Goal: Task Accomplishment & Management: Manage account settings

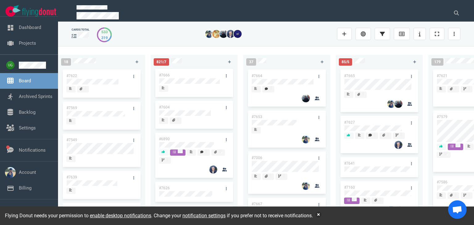
scroll to position [158, 0]
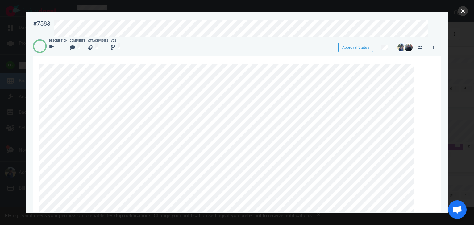
click at [464, 11] on button "close" at bounding box center [463, 11] width 10 height 10
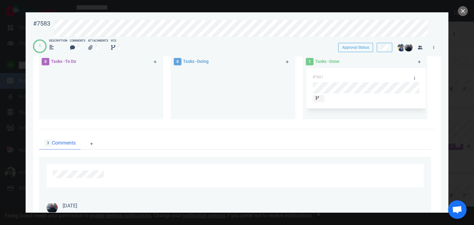
scroll to position [347, 0]
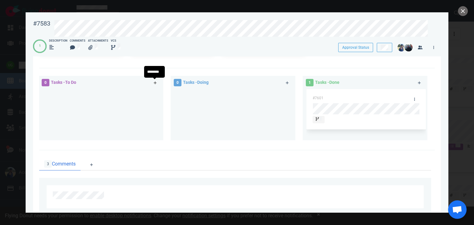
click at [154, 85] on icon at bounding box center [155, 83] width 3 height 4
click at [2, 111] on div "#7583 Approval Status 1 Description Comments Attachments VCS Approval Status [D…" at bounding box center [237, 112] width 474 height 225
click at [2, 111] on div at bounding box center [237, 112] width 474 height 225
click at [155, 82] on icon at bounding box center [155, 83] width 3 height 4
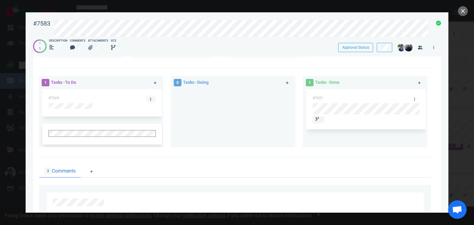
click at [148, 99] on link at bounding box center [151, 99] width 10 height 8
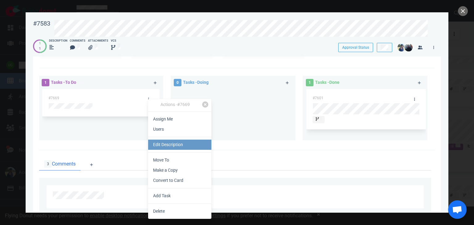
click at [157, 143] on link "Edit Description" at bounding box center [179, 145] width 63 height 10
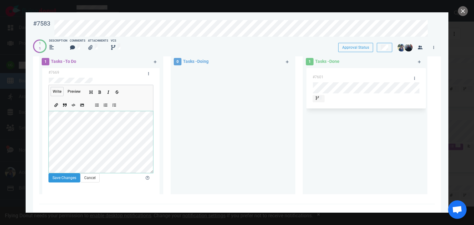
scroll to position [4, 0]
click at [71, 178] on button "Save Changes" at bounding box center [64, 178] width 32 height 9
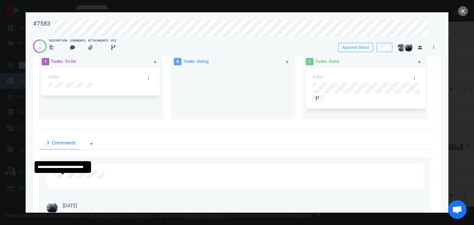
scroll to position [0, 0]
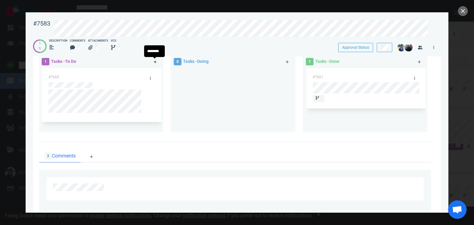
click at [156, 60] on link at bounding box center [155, 62] width 10 height 8
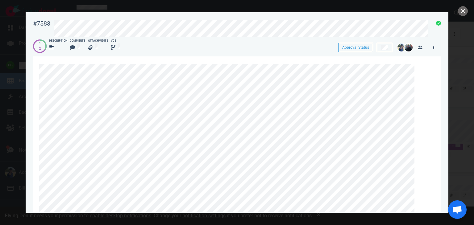
scroll to position [335, 0]
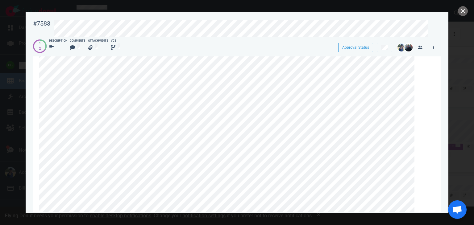
scroll to position [0, 0]
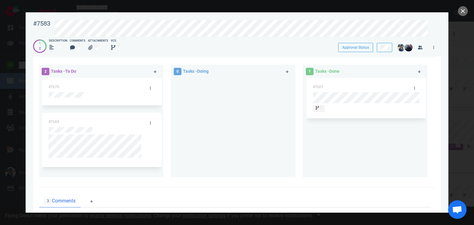
scroll to position [358, 0]
click at [151, 87] on icon at bounding box center [150, 88] width 1 height 3
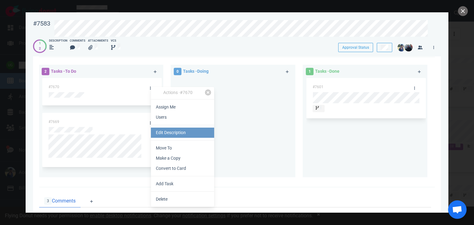
click at [168, 133] on link "Edit Description" at bounding box center [182, 133] width 63 height 10
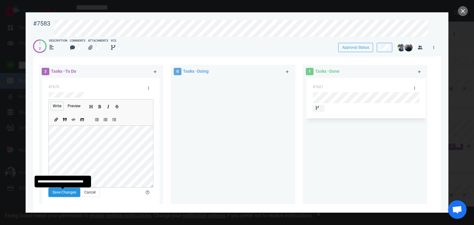
click at [63, 190] on button "Save Changes" at bounding box center [64, 192] width 32 height 9
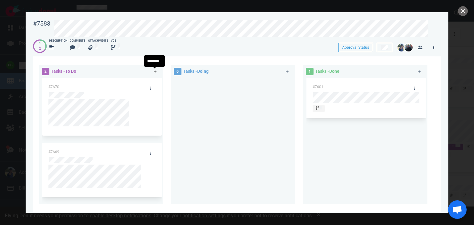
click at [154, 73] on icon at bounding box center [155, 71] width 3 height 3
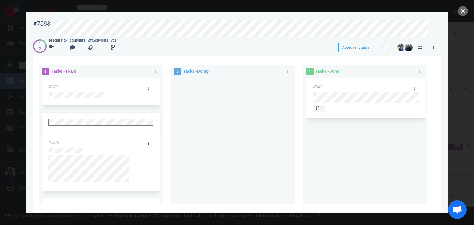
click at [76, 141] on div "#7670" at bounding box center [100, 162] width 105 height 53
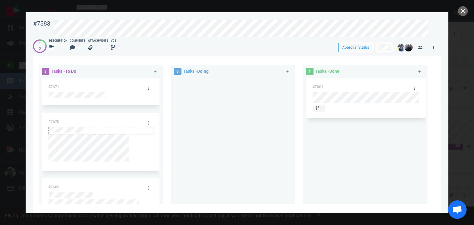
click at [84, 127] on div at bounding box center [101, 130] width 104 height 6
click at [196, 128] on div at bounding box center [232, 138] width 117 height 121
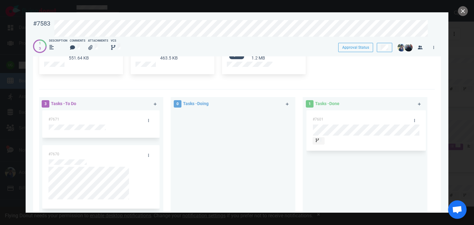
scroll to position [323, 0]
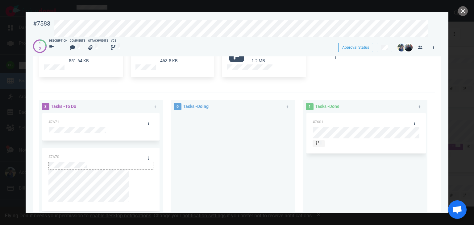
click at [86, 162] on div at bounding box center [101, 165] width 104 height 6
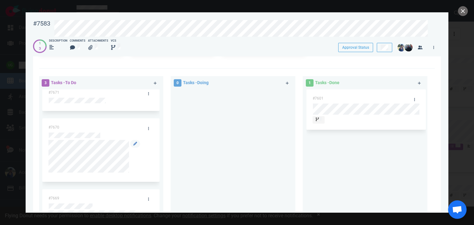
scroll to position [0, 0]
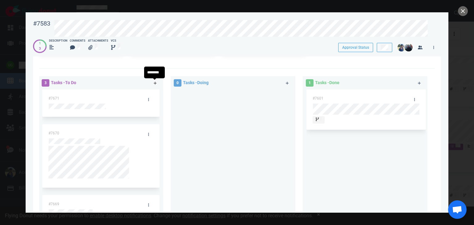
click at [154, 84] on icon at bounding box center [155, 83] width 3 height 4
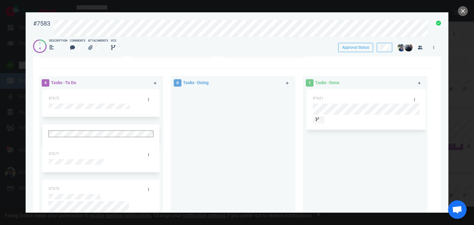
click at [187, 124] on div at bounding box center [232, 149] width 117 height 121
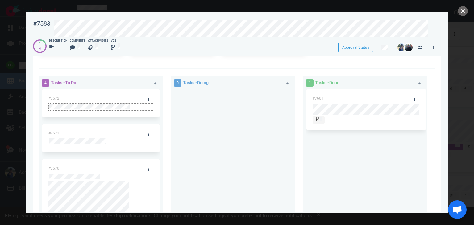
click at [141, 104] on div at bounding box center [101, 107] width 104 height 6
click at [135, 105] on div "#7672" at bounding box center [100, 103] width 105 height 23
click at [135, 100] on div "#7672" at bounding box center [92, 99] width 95 height 15
click at [130, 104] on div at bounding box center [101, 107] width 104 height 6
click at [136, 105] on div "#7672" at bounding box center [100, 103] width 105 height 23
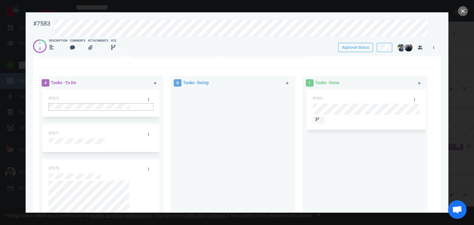
click at [133, 104] on div at bounding box center [101, 107] width 104 height 6
click at [150, 98] on link at bounding box center [148, 100] width 10 height 8
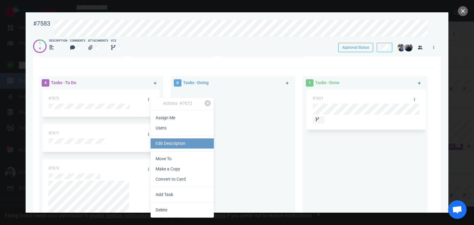
click at [163, 146] on link "Edit Description" at bounding box center [181, 143] width 63 height 10
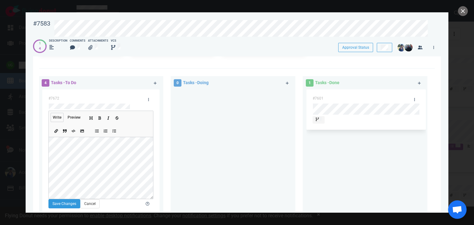
click at [20, 136] on div "#7583 Approval Status 1 4 Description Comments Attachments VCS Approval Status …" at bounding box center [237, 112] width 474 height 225
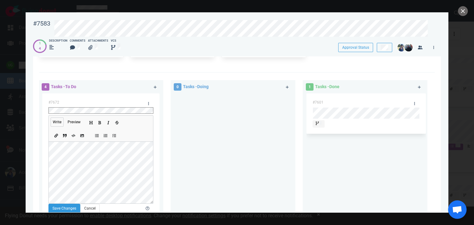
scroll to position [33, 0]
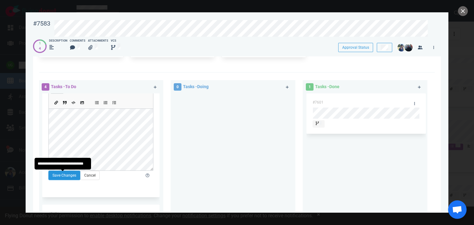
click at [64, 177] on button "Save Changes" at bounding box center [64, 175] width 32 height 9
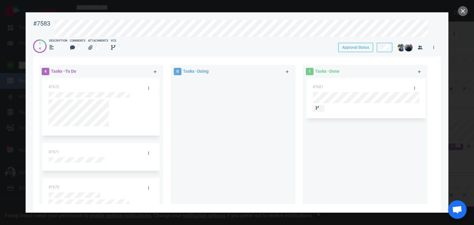
scroll to position [349, 0]
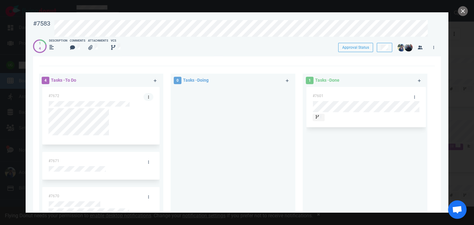
click at [148, 96] on icon at bounding box center [148, 97] width 1 height 3
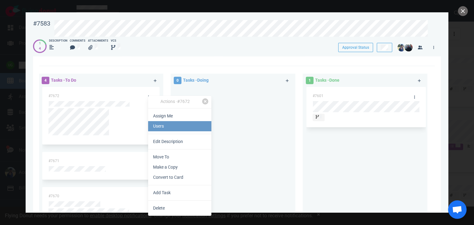
click at [164, 127] on link "Users" at bounding box center [179, 126] width 63 height 10
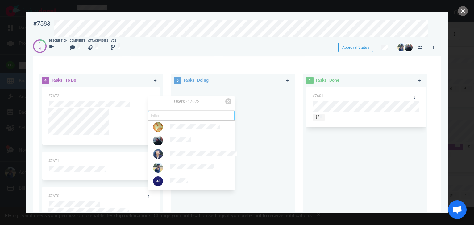
click at [179, 117] on input "text" at bounding box center [191, 115] width 86 height 9
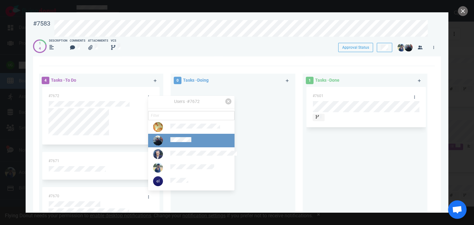
click at [191, 144] on div at bounding box center [194, 140] width 49 height 7
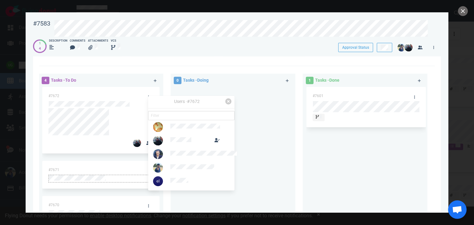
click at [118, 175] on div at bounding box center [101, 178] width 104 height 6
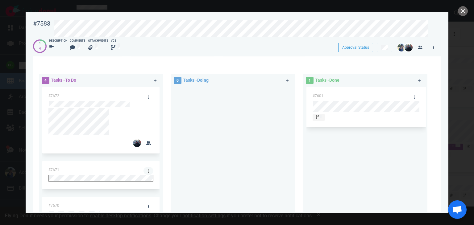
click at [150, 167] on link at bounding box center [148, 171] width 10 height 8
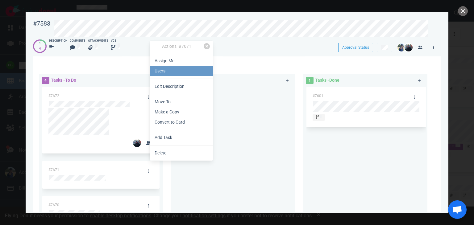
click at [168, 67] on link "Users" at bounding box center [181, 71] width 63 height 10
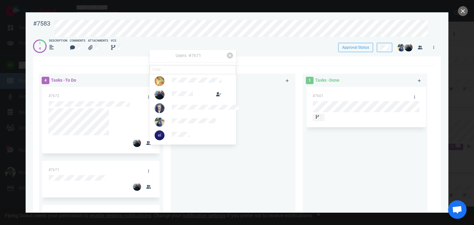
click at [197, 191] on div at bounding box center [232, 147] width 117 height 121
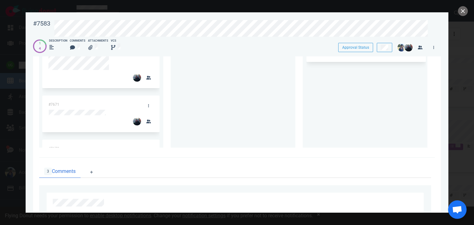
scroll to position [43, 0]
click at [146, 103] on link at bounding box center [148, 107] width 10 height 8
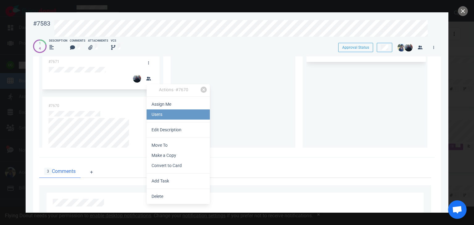
click at [161, 114] on link "Users" at bounding box center [177, 114] width 63 height 10
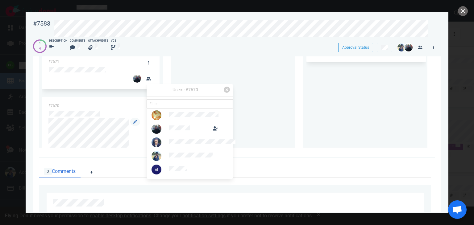
scroll to position [91, 0]
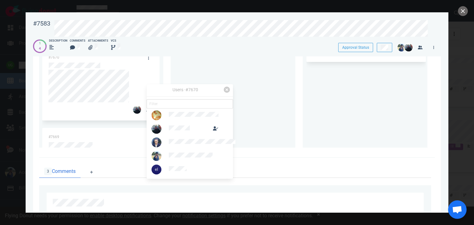
click at [229, 68] on div at bounding box center [232, 82] width 117 height 121
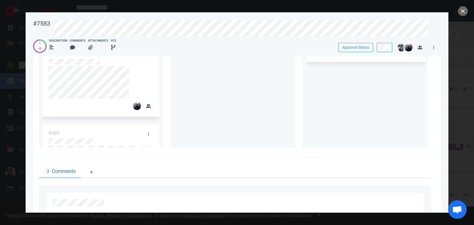
scroll to position [111, 0]
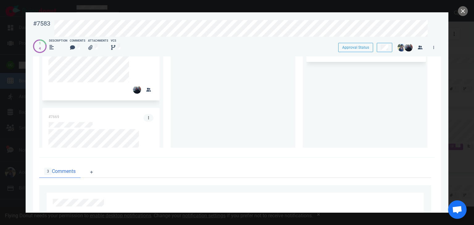
click at [149, 114] on link at bounding box center [148, 118] width 10 height 8
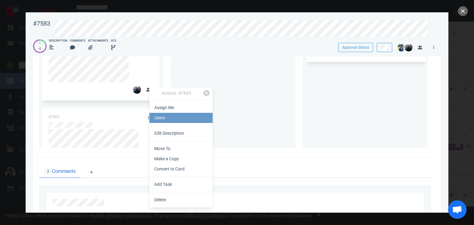
click at [174, 115] on link "Users" at bounding box center [180, 118] width 63 height 10
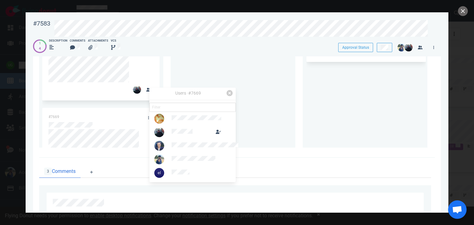
click at [253, 62] on div at bounding box center [232, 82] width 117 height 121
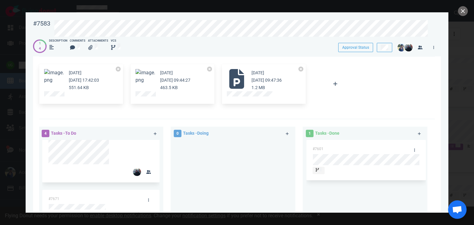
scroll to position [332, 0]
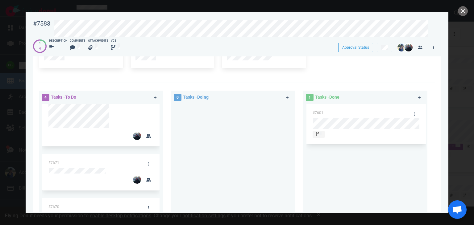
click at [159, 128] on div "#7672 #7671 #7670 #7669" at bounding box center [101, 143] width 125 height 126
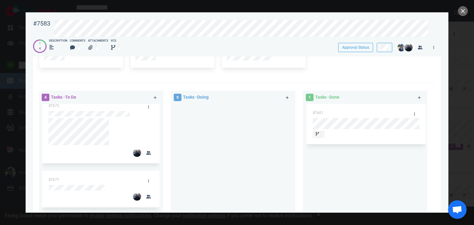
scroll to position [0, 0]
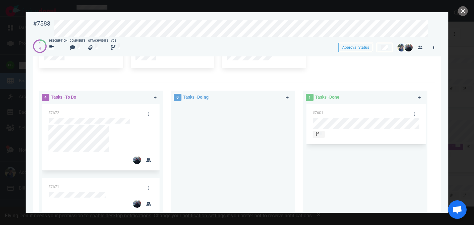
click at [189, 130] on div at bounding box center [232, 164] width 117 height 121
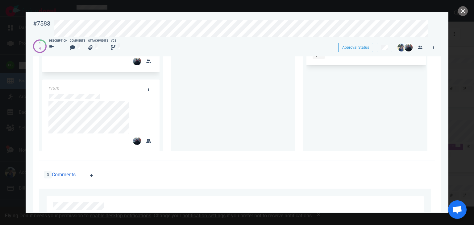
scroll to position [64, 0]
